Goal: Use online tool/utility

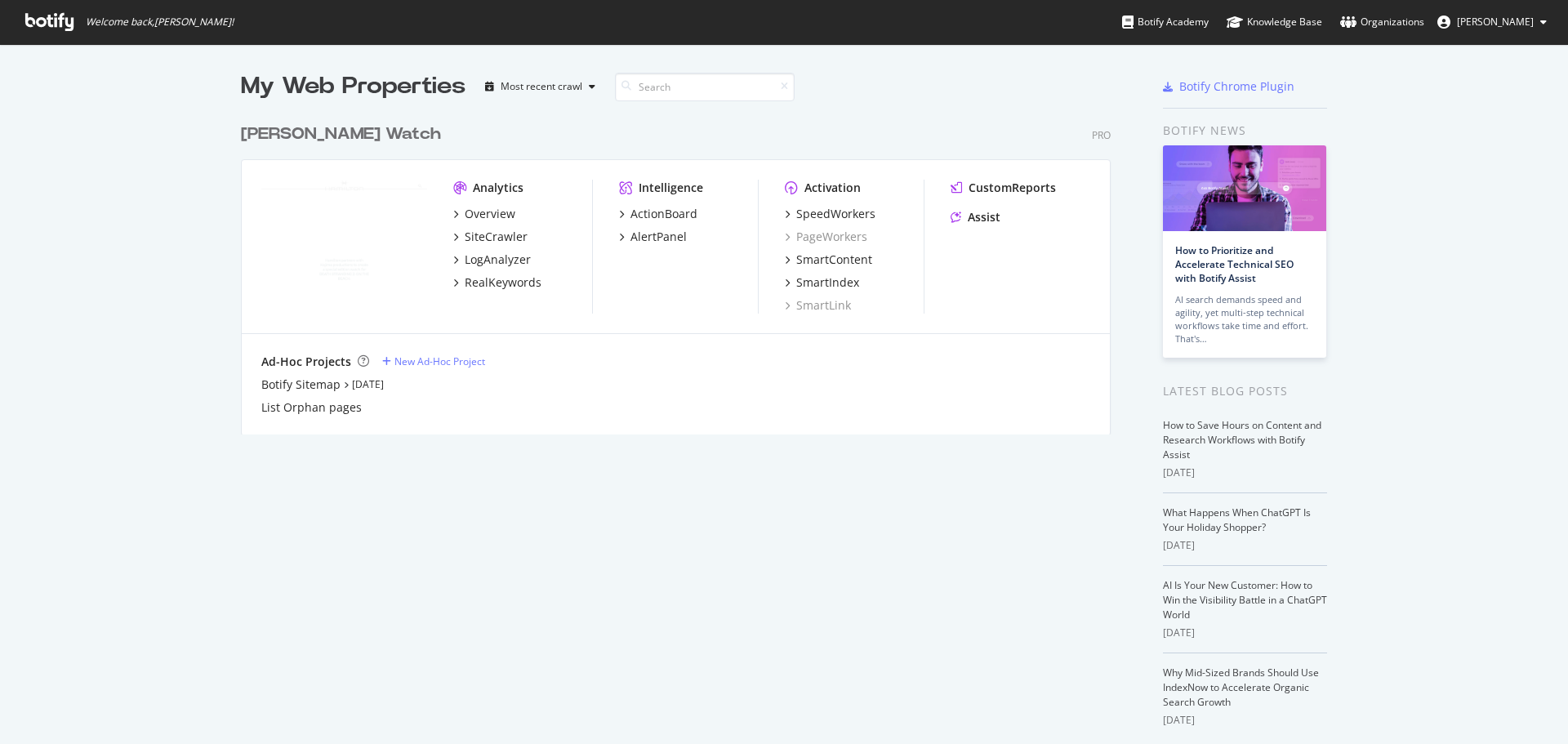
scroll to position [732, 1544]
click at [987, 215] on div "Assist" at bounding box center [984, 217] width 33 height 16
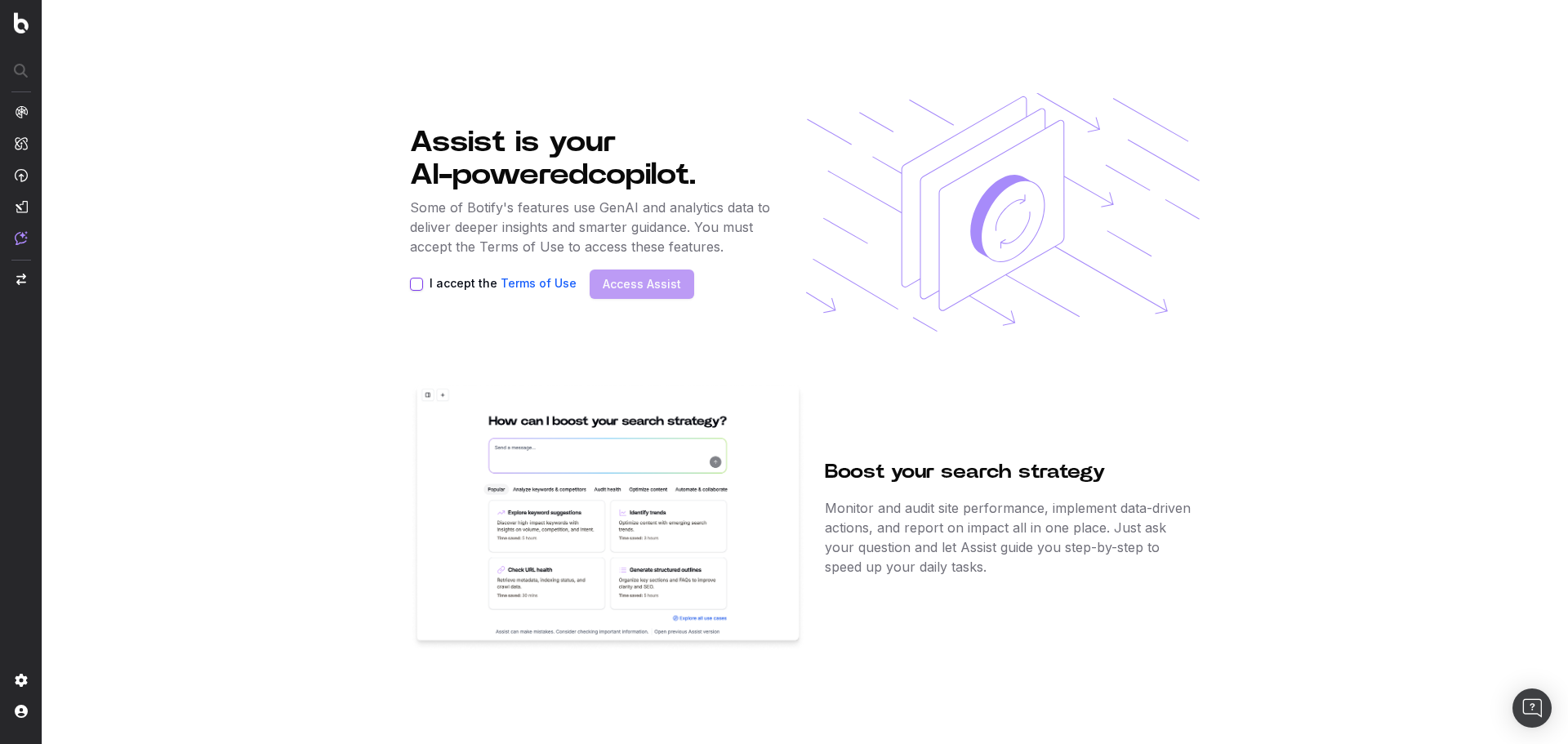
click at [415, 283] on button "I accept the Terms of Use" at bounding box center [416, 284] width 13 height 13
click at [670, 290] on link "Access Assist" at bounding box center [642, 284] width 79 height 16
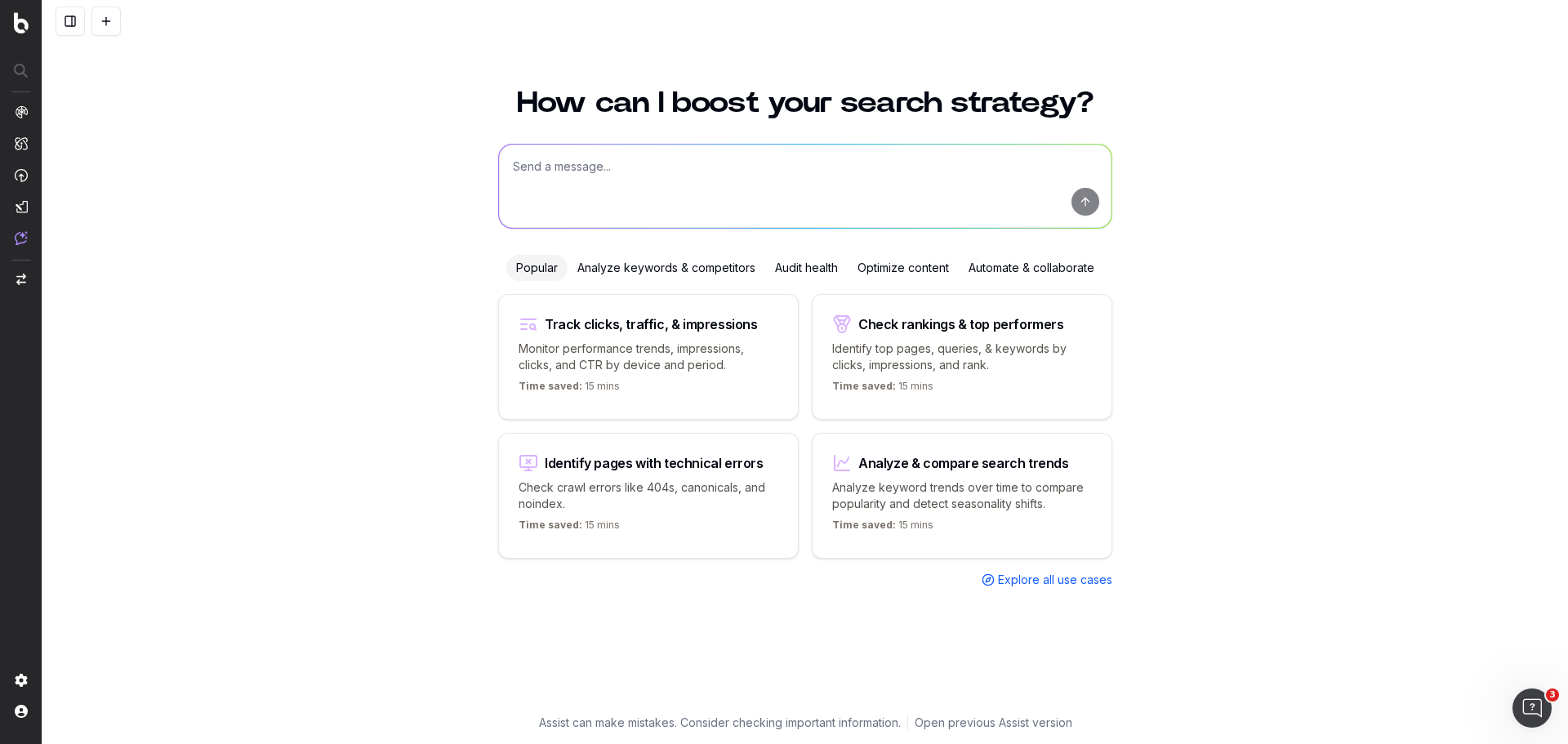
click at [1307, 176] on div "How can I boost your search strategy? Popular Analyze keywords & competitors Au…" at bounding box center [805, 406] width 1526 height 676
